Goal: Transaction & Acquisition: Purchase product/service

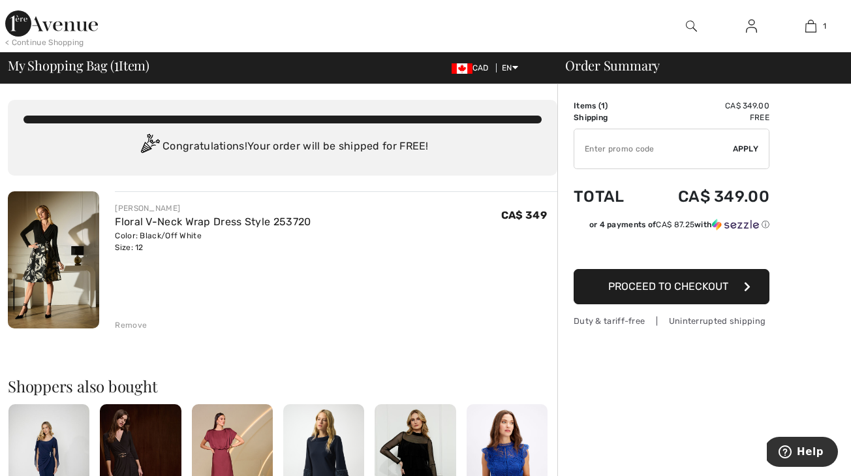
click at [56, 275] on img at bounding box center [53, 259] width 91 height 137
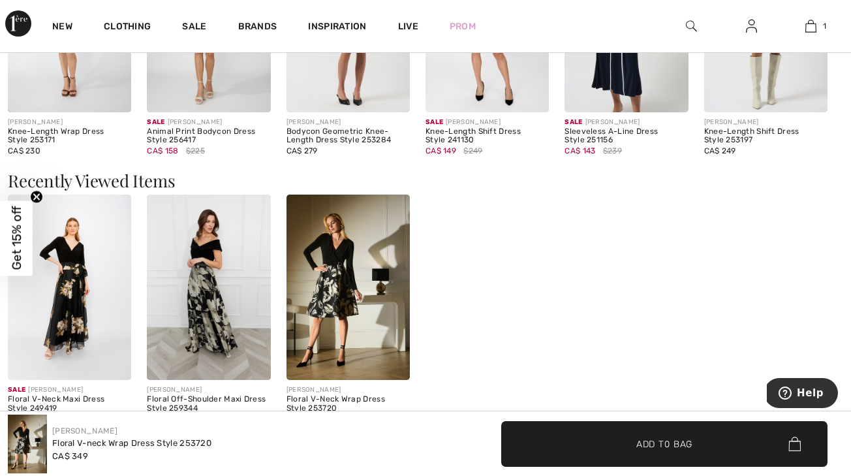
scroll to position [1271, 0]
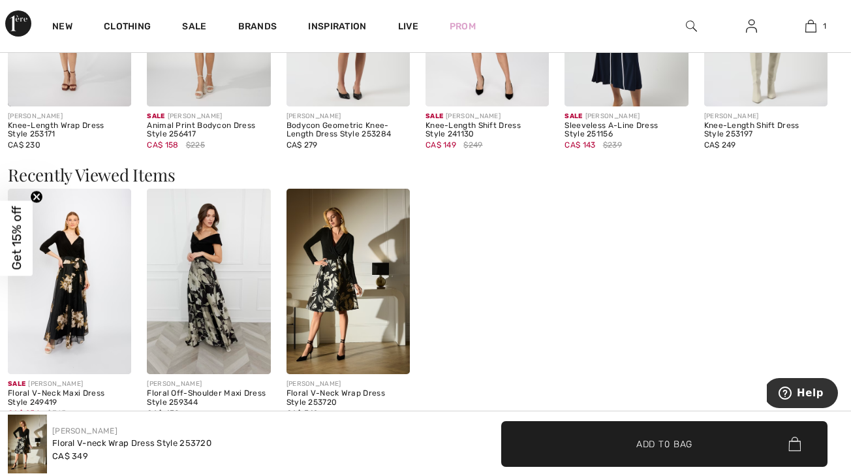
click at [76, 267] on img at bounding box center [69, 281] width 123 height 185
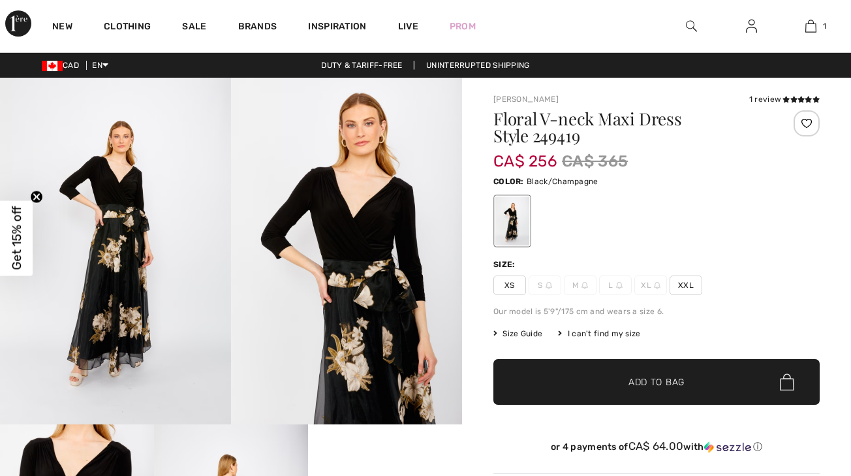
checkbox input "true"
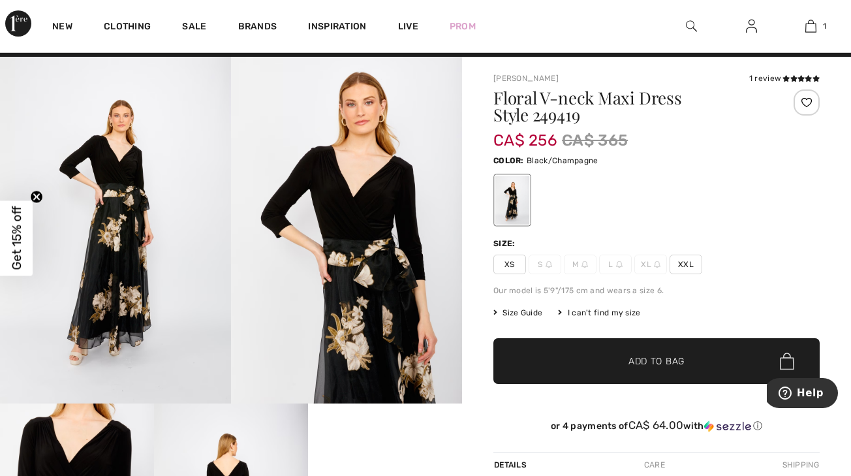
scroll to position [25, 0]
